Goal: Information Seeking & Learning: Find specific fact

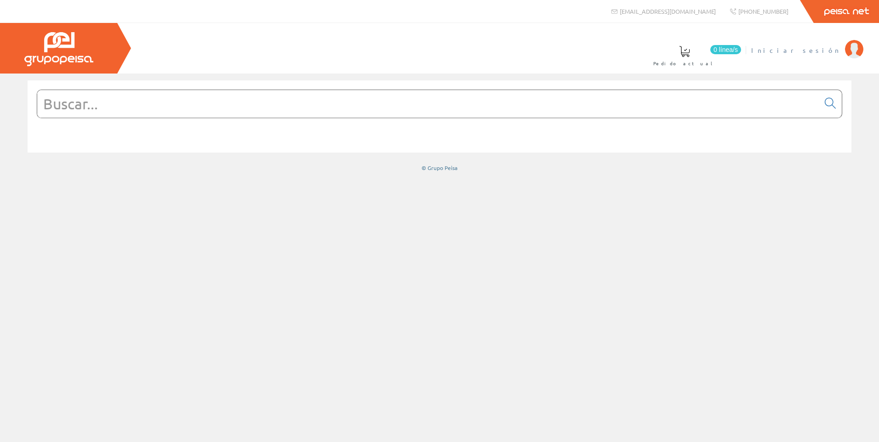
click at [813, 46] on span "Iniciar sesión" at bounding box center [795, 50] width 89 height 9
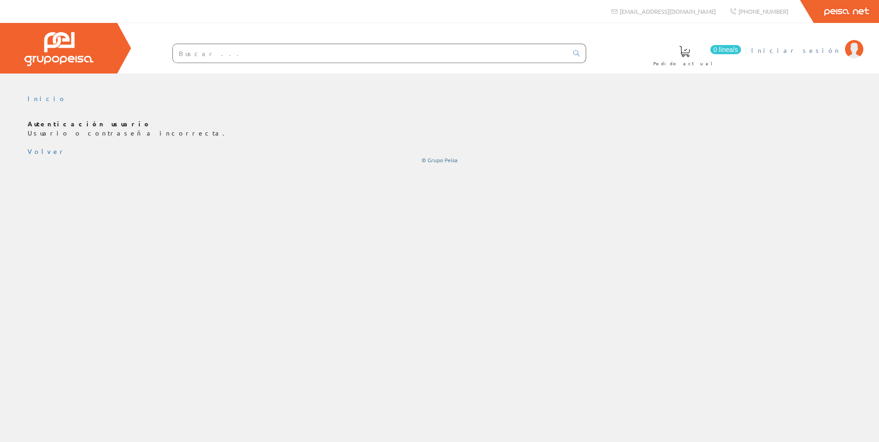
click at [830, 48] on span "Iniciar sesión" at bounding box center [795, 50] width 89 height 9
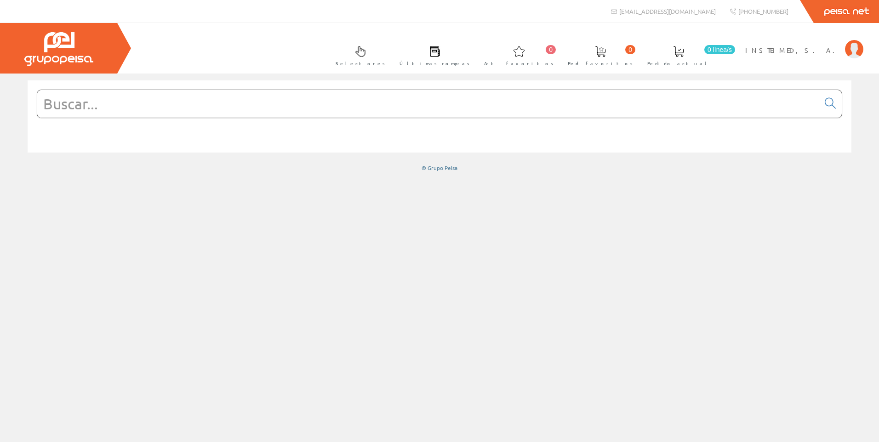
drag, startPoint x: 203, startPoint y: 120, endPoint x: 175, endPoint y: 105, distance: 31.9
click at [174, 105] on input "text" at bounding box center [428, 104] width 782 height 28
drag, startPoint x: 175, startPoint y: 106, endPoint x: 177, endPoint y: 101, distance: 5.8
paste input "A9F79110"
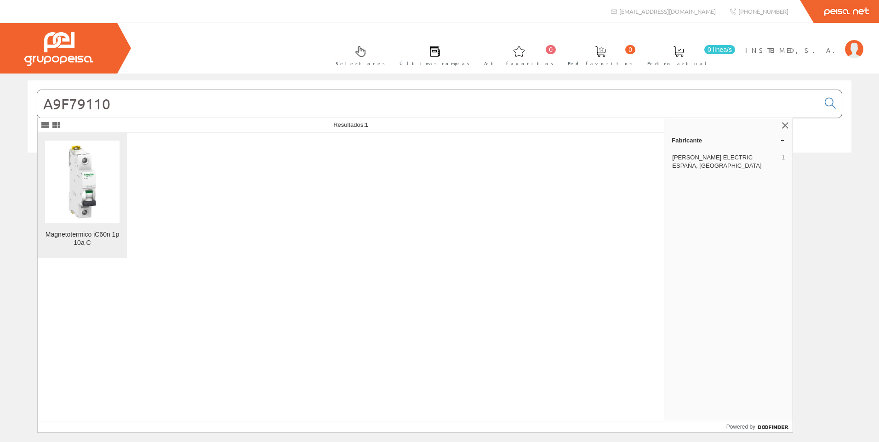
type input "A9F79110"
click at [86, 189] on img at bounding box center [82, 182] width 74 height 74
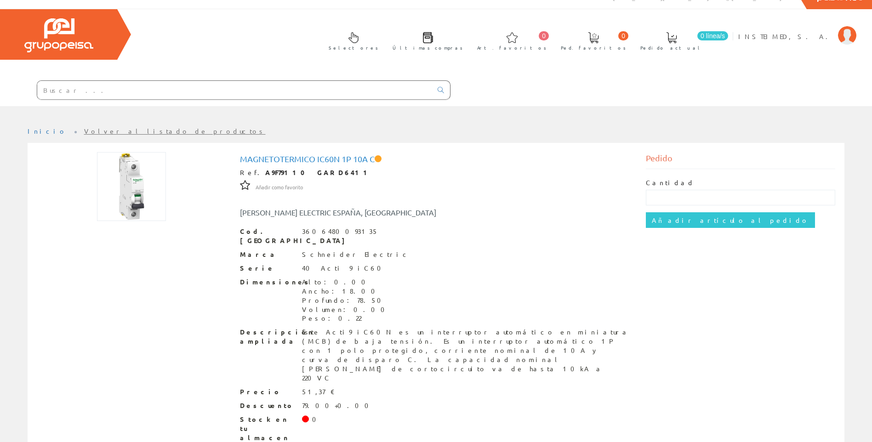
scroll to position [22, 0]
